Goal: Find specific page/section: Find specific page/section

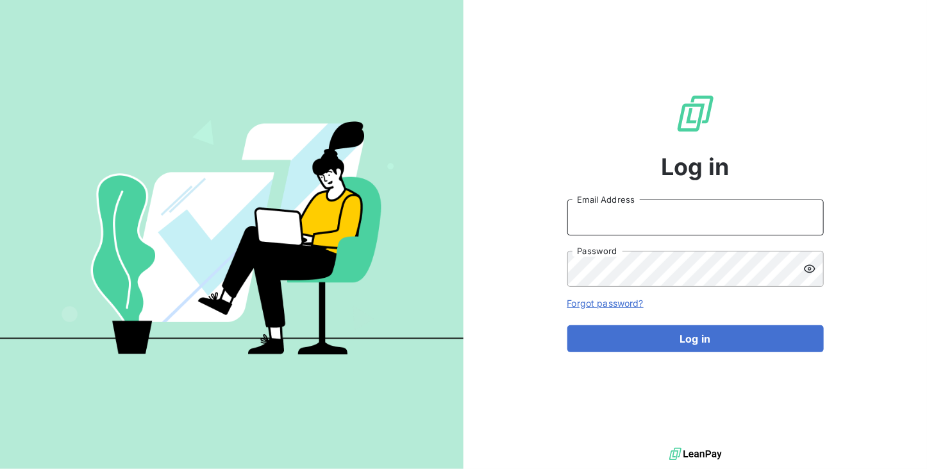
type input "[DOMAIN_NAME][EMAIL_ADDRESS][DOMAIN_NAME]"
click at [621, 357] on div "Log in [DOMAIN_NAME][EMAIL_ADDRESS][DOMAIN_NAME] Email Address Password Forgot …" at bounding box center [695, 222] width 256 height 444
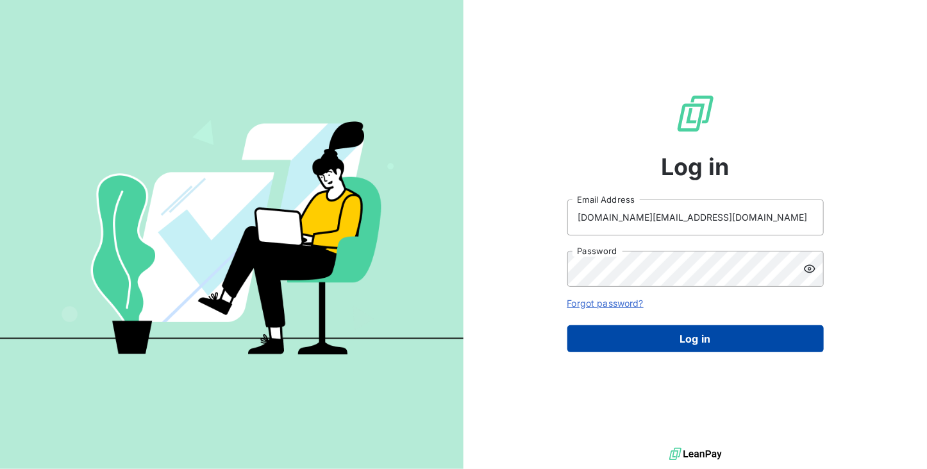
click at [619, 346] on button "Log in" at bounding box center [695, 338] width 256 height 27
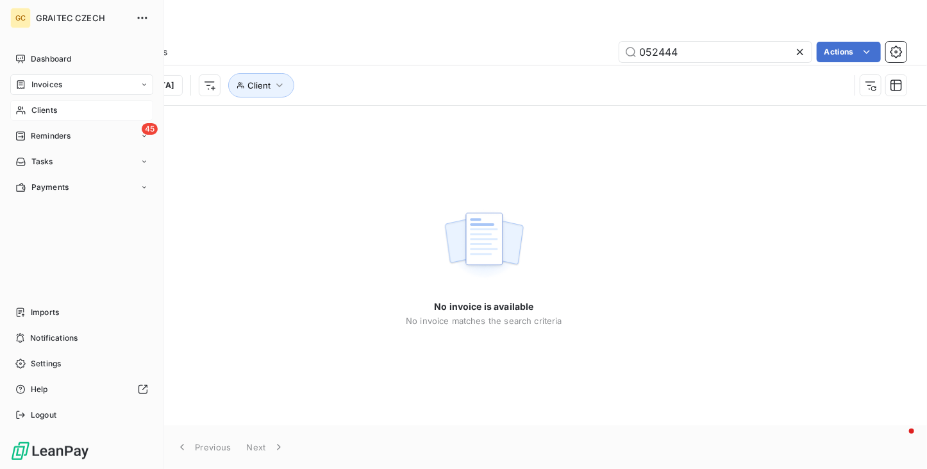
click at [38, 107] on span "Clients" at bounding box center [44, 110] width 26 height 12
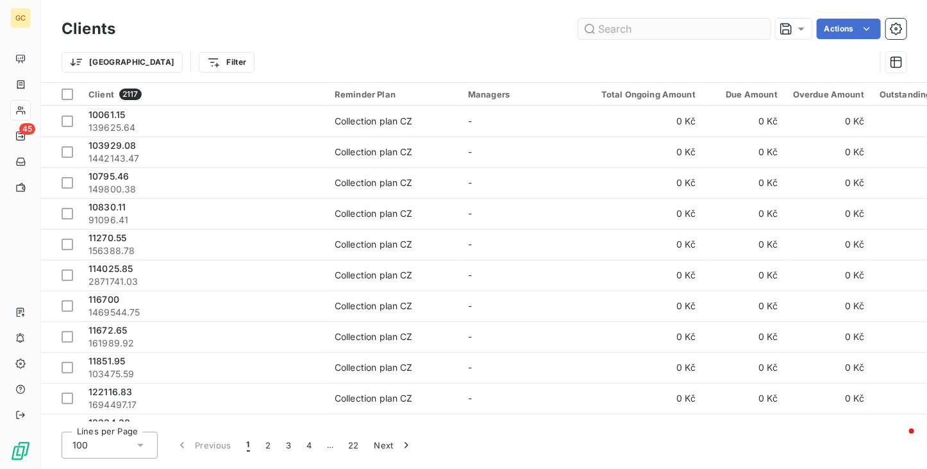
click at [649, 37] on input "text" at bounding box center [674, 29] width 192 height 21
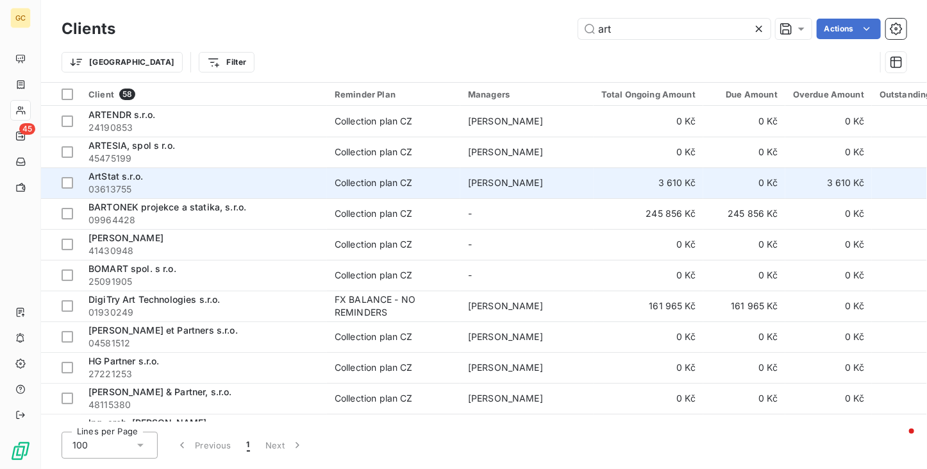
type input "art"
click at [106, 191] on span "03613755" at bounding box center [203, 189] width 231 height 13
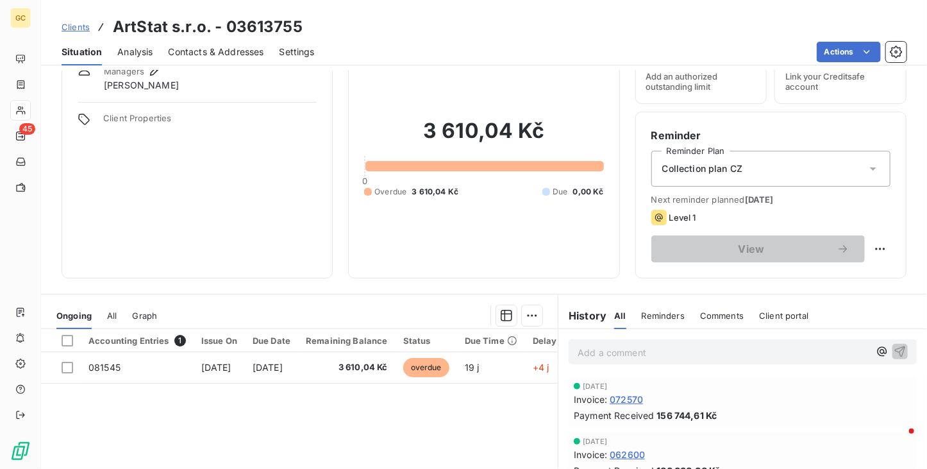
scroll to position [128, 0]
